Goal: Transaction & Acquisition: Purchase product/service

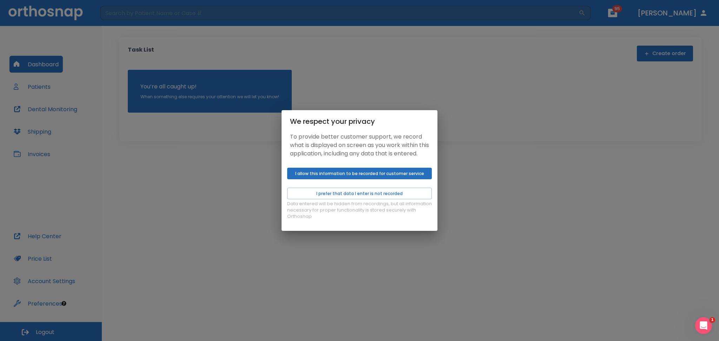
click at [316, 171] on div "Data entered will be hidden from recordings, but all information necessary for …" at bounding box center [360, 198] width 156 height 66
click at [342, 179] on button "I allow this information to be recorded for customer service" at bounding box center [359, 174] width 145 height 12
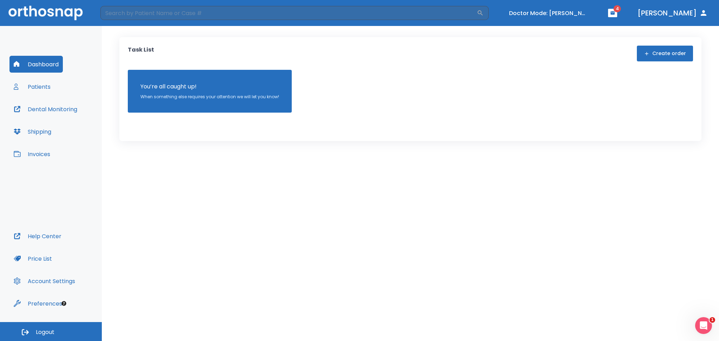
click at [28, 87] on button "Patients" at bounding box center [31, 86] width 45 height 17
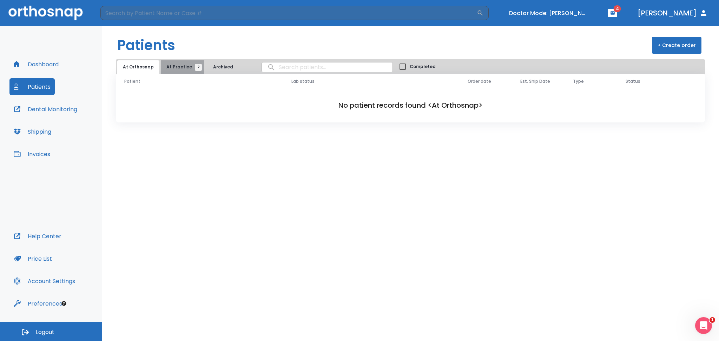
click at [181, 68] on span "At Practice 2" at bounding box center [182, 67] width 32 height 6
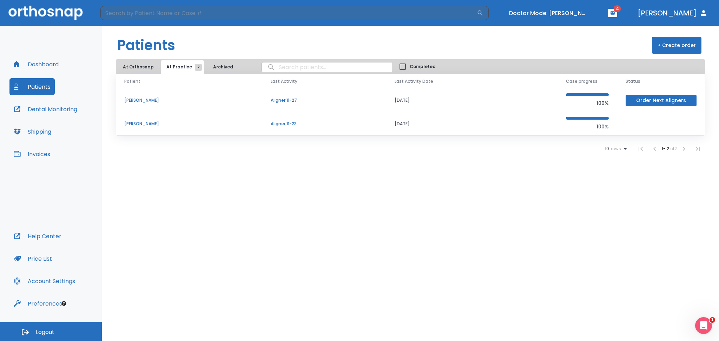
click at [148, 121] on p "Miako Yuba" at bounding box center [189, 124] width 130 height 6
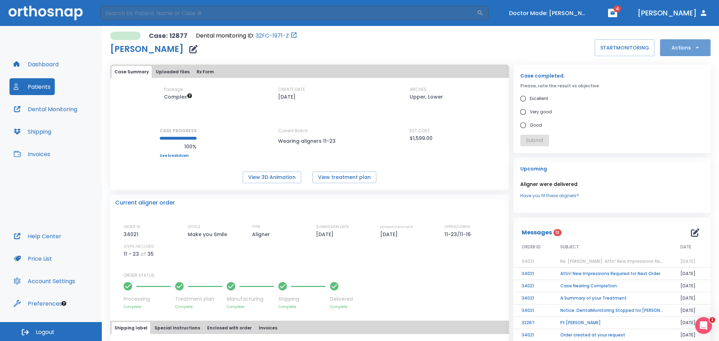
click at [681, 50] on button "Actions" at bounding box center [685, 47] width 51 height 17
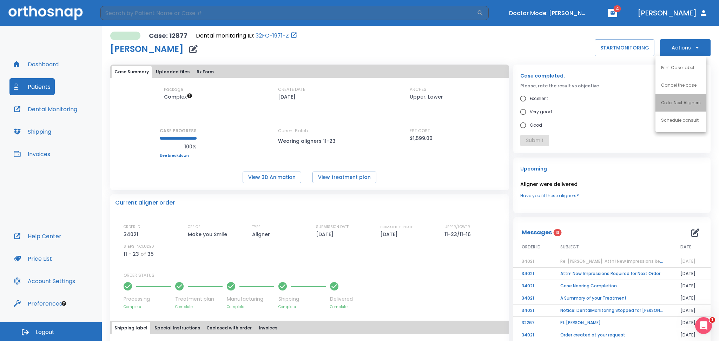
click at [688, 105] on p "Order Next Aligners" at bounding box center [681, 103] width 40 height 6
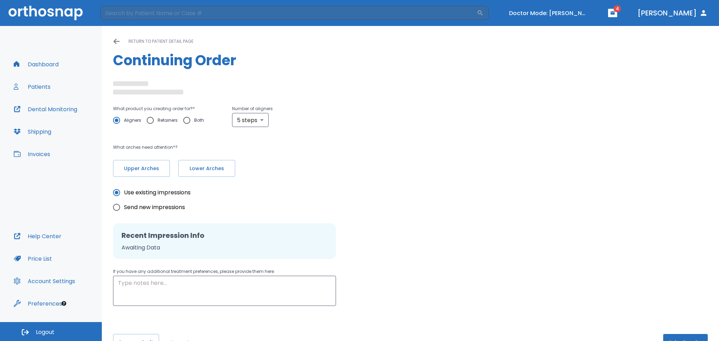
radio input "false"
radio input "true"
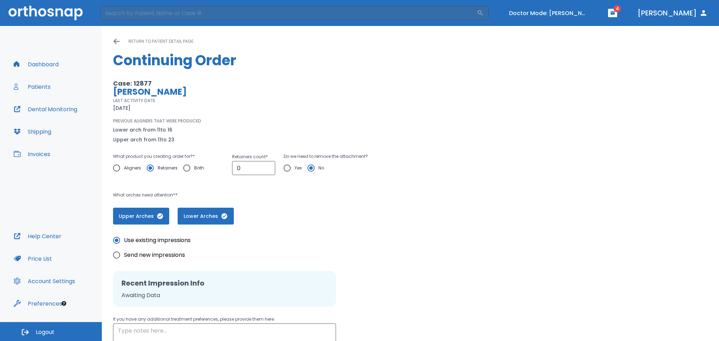
click at [116, 167] on input "Aligners" at bounding box center [116, 168] width 15 height 15
radio input "true"
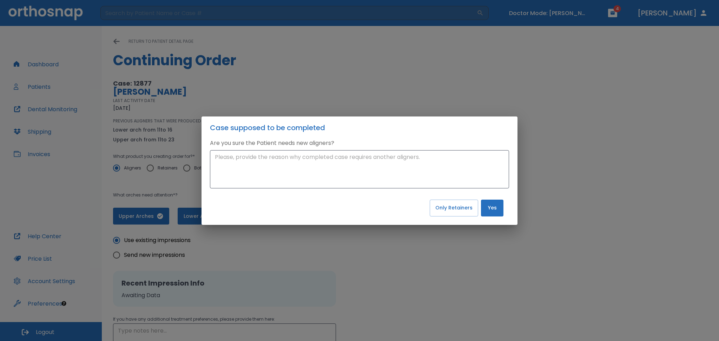
click at [365, 139] on p "Are you sure the Patient needs new aligners?" at bounding box center [359, 143] width 299 height 8
click at [294, 82] on div "Case supposed to be completed Are you sure the Patient needs new aligners? x ​ …" at bounding box center [359, 170] width 719 height 341
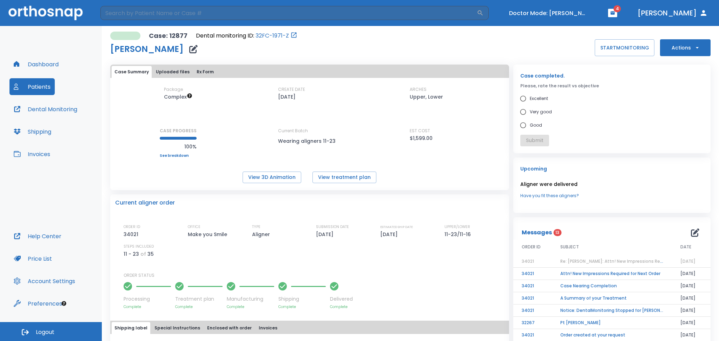
click at [694, 48] on icon "button" at bounding box center [697, 47] width 7 height 7
click at [557, 14] on div at bounding box center [359, 170] width 719 height 341
click at [550, 11] on button "Doctor Mode: Jonathan Shouhed" at bounding box center [548, 13] width 84 height 12
